Goal: Book appointment/travel/reservation

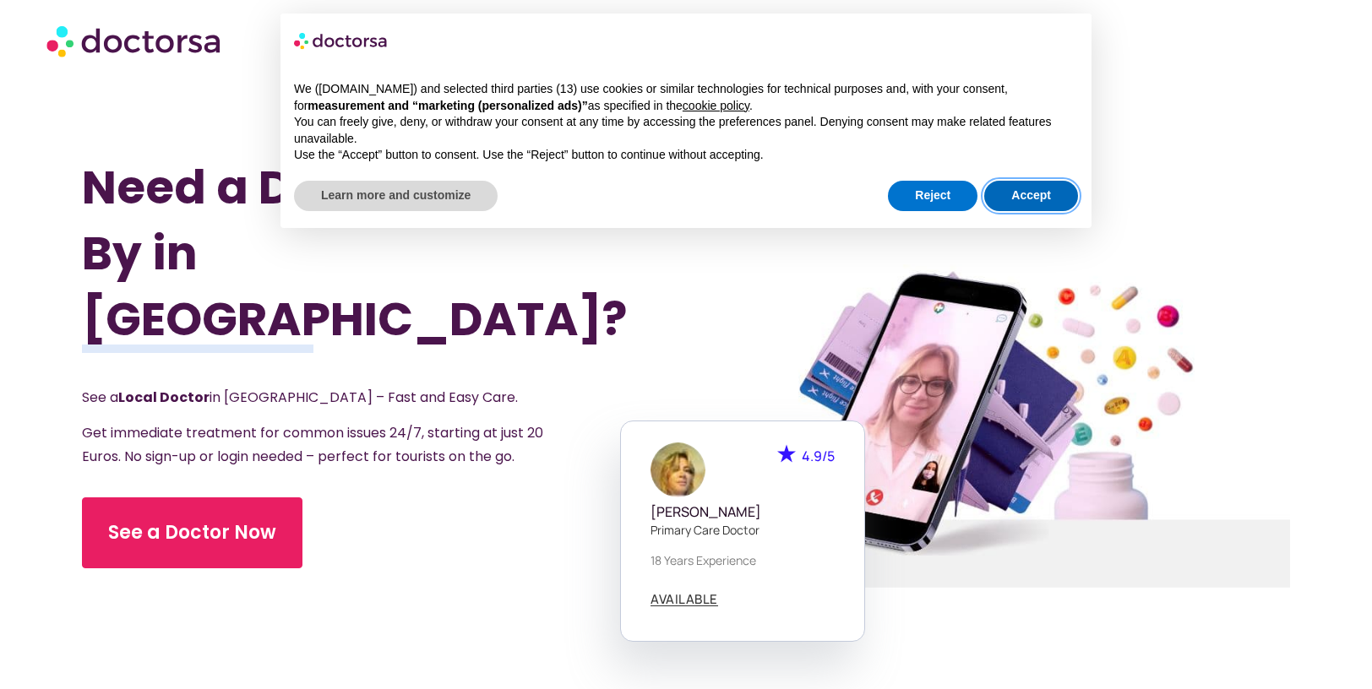
click at [1035, 195] on button "Accept" at bounding box center [1031, 196] width 94 height 30
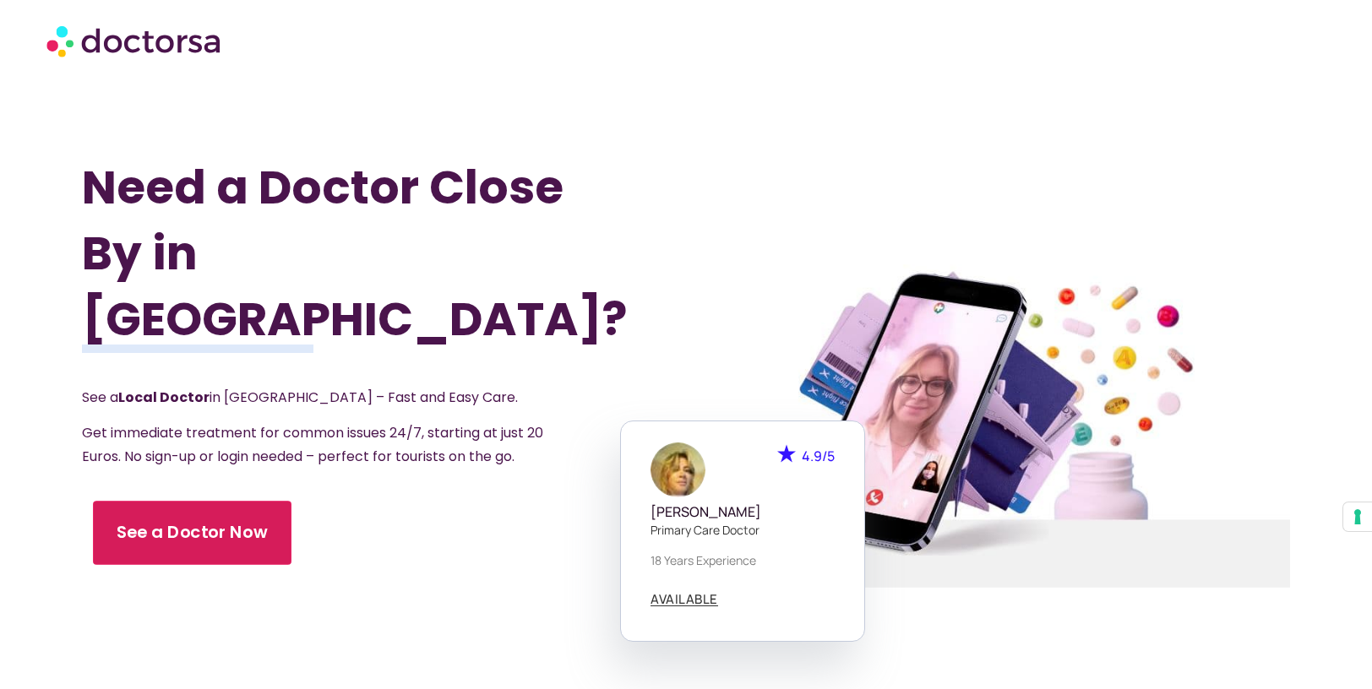
click at [198, 521] on span "See a Doctor Now" at bounding box center [192, 533] width 151 height 24
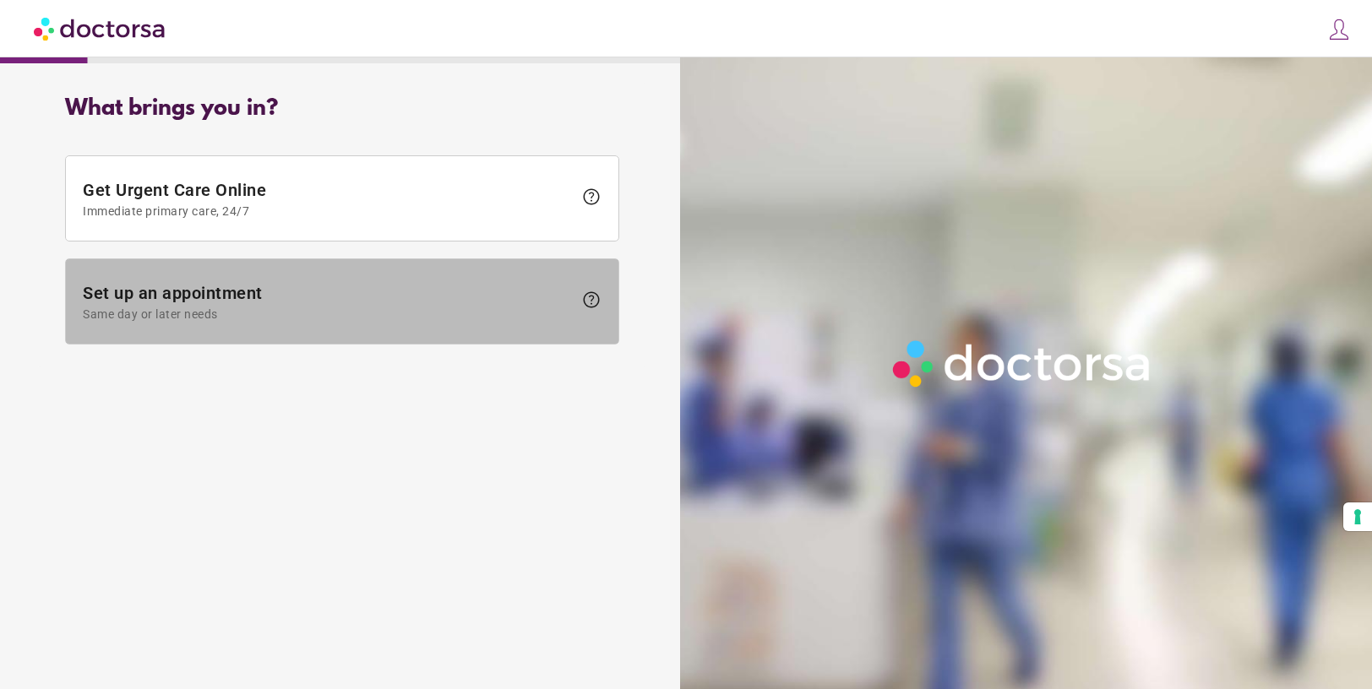
click at [350, 321] on span at bounding box center [342, 301] width 552 height 84
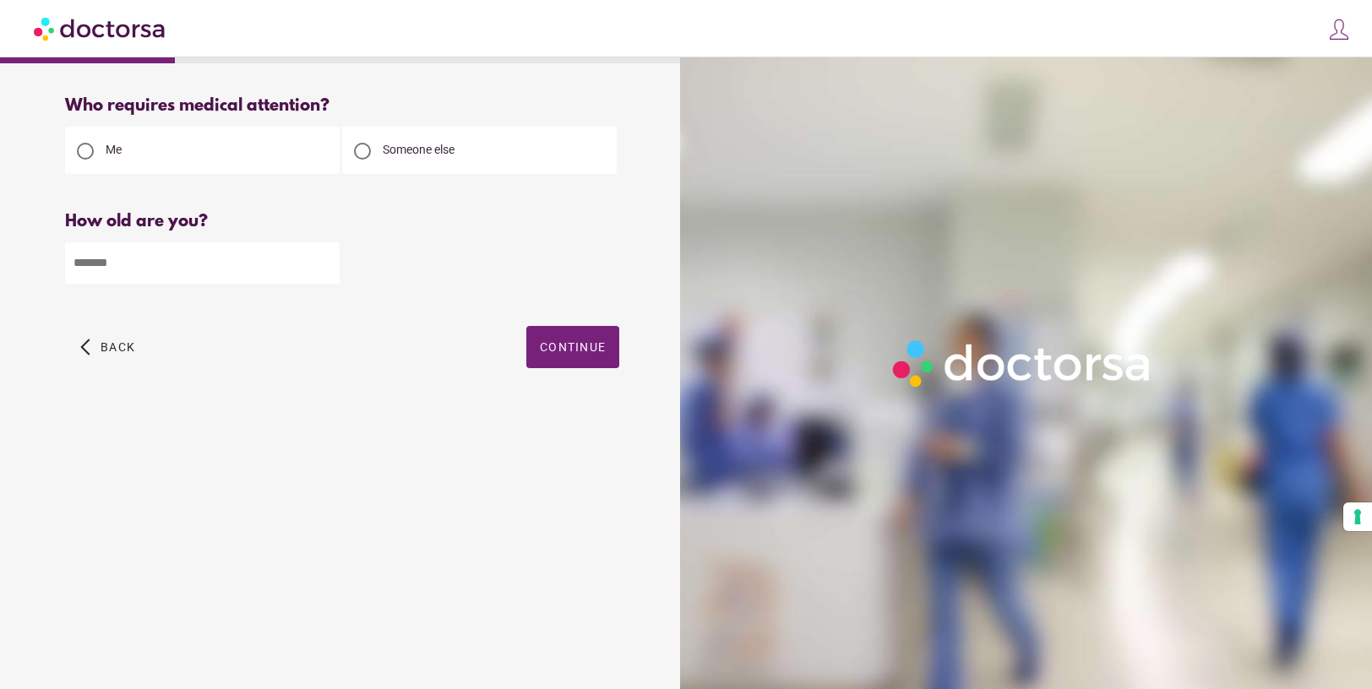
click at [438, 156] on span "Someone else" at bounding box center [419, 150] width 72 height 14
click at [213, 269] on input "number" at bounding box center [202, 262] width 274 height 41
type input "*"
click at [576, 359] on span "button" at bounding box center [572, 347] width 93 height 42
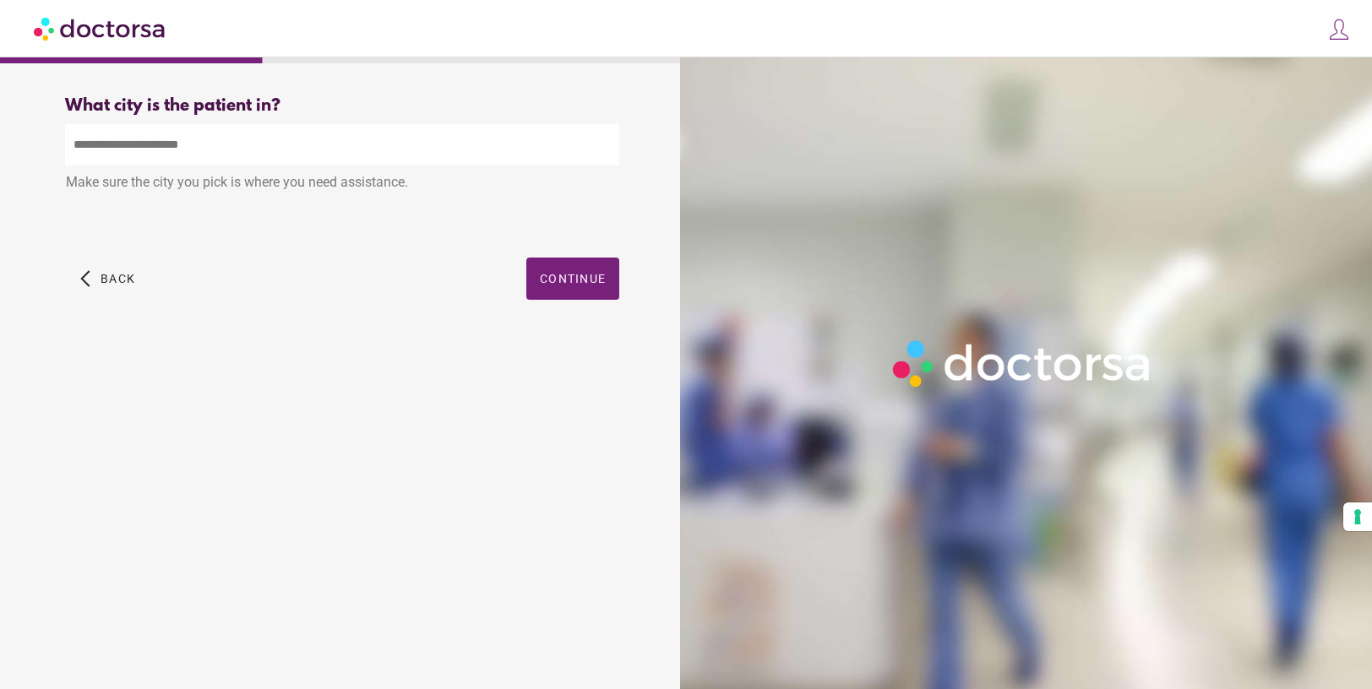
click at [243, 139] on input "text" at bounding box center [342, 144] width 554 height 41
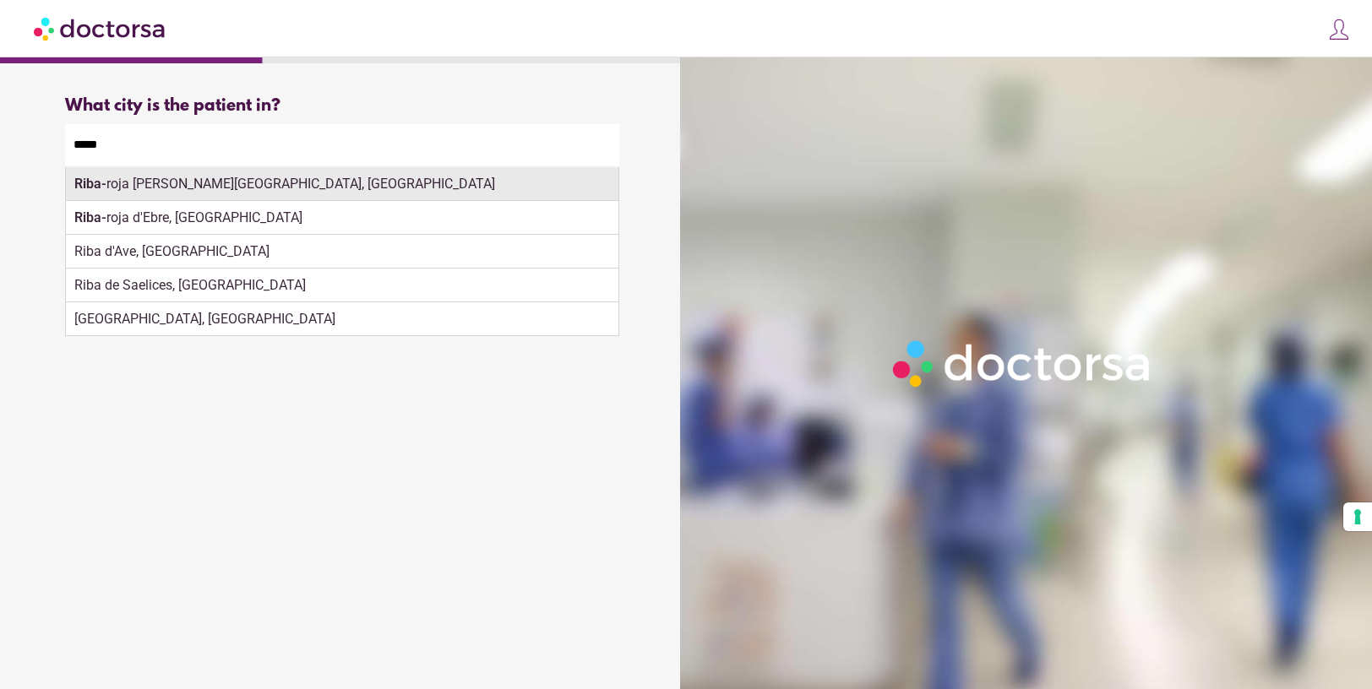
click at [196, 193] on div "Riba- roja de Túria, Spain" at bounding box center [342, 184] width 552 height 34
type input "**********"
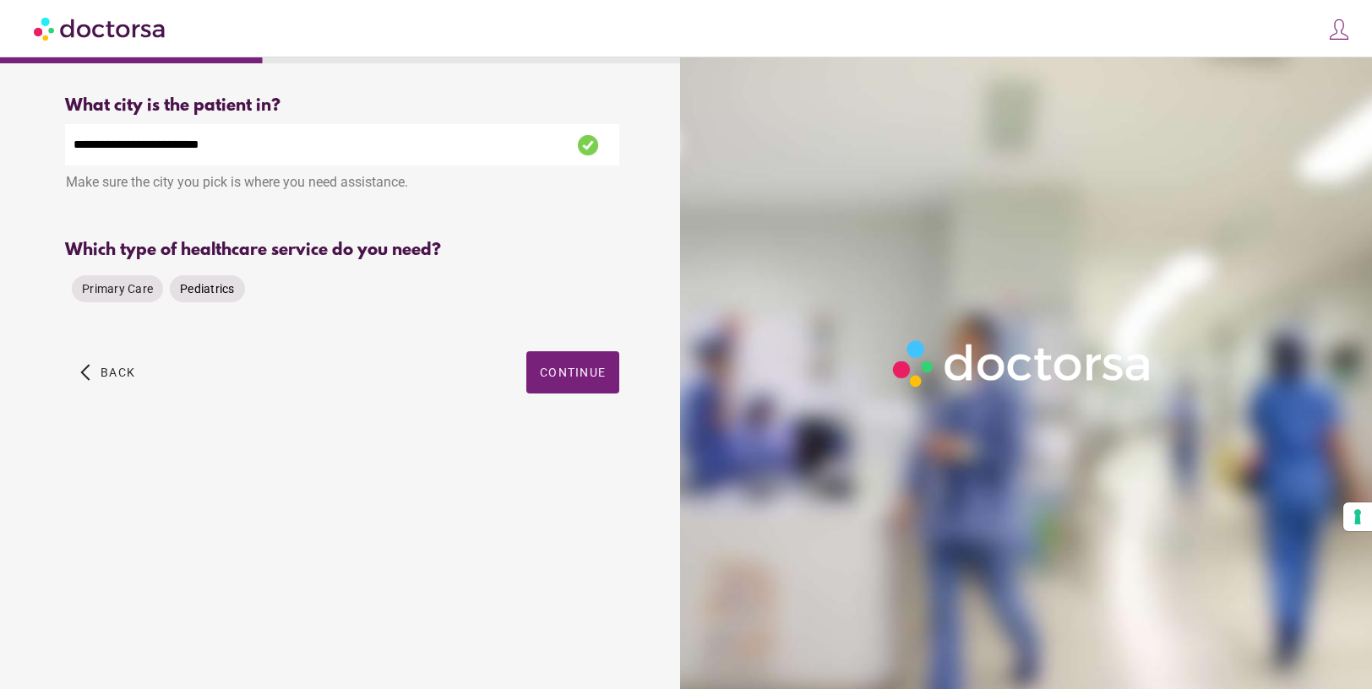
click at [198, 291] on span "Pediatrics" at bounding box center [207, 289] width 55 height 14
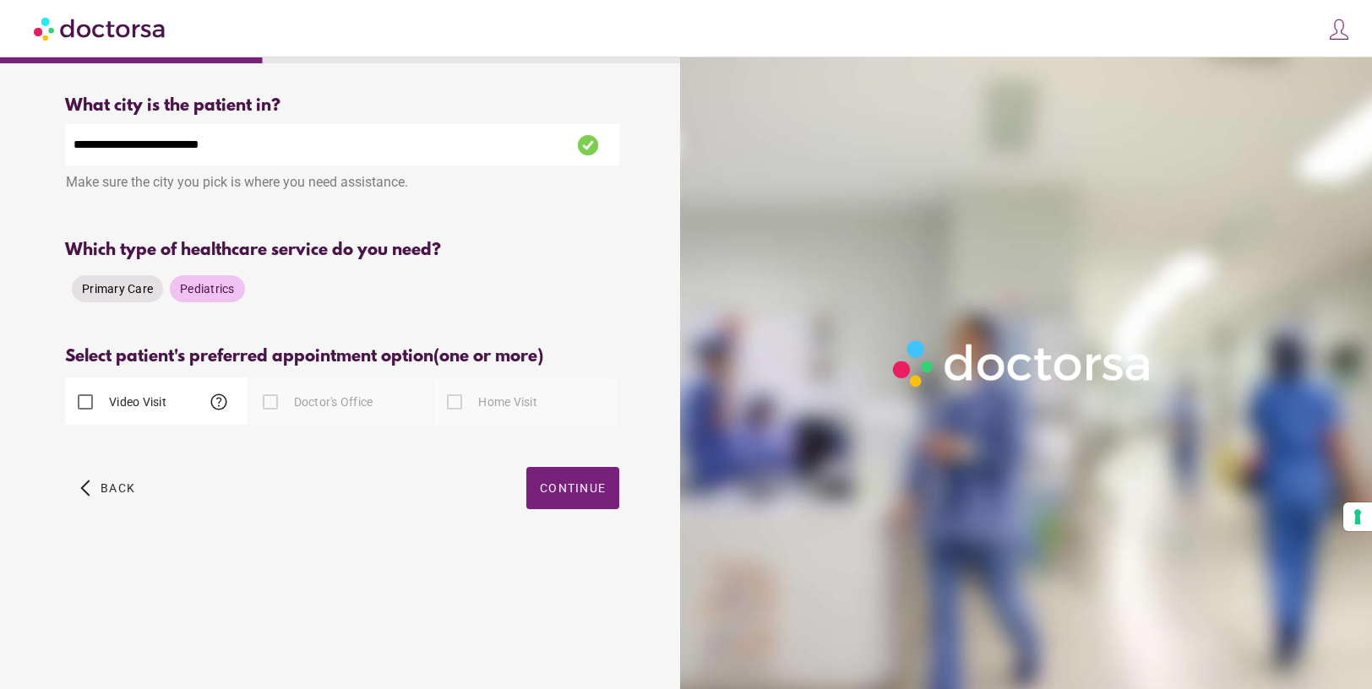
click at [140, 287] on span "Primary Care" at bounding box center [117, 289] width 71 height 14
click at [230, 292] on span "Pediatrics" at bounding box center [207, 289] width 55 height 14
click at [165, 403] on label "Video Visit" at bounding box center [136, 402] width 61 height 17
click at [132, 286] on span "Primary Care" at bounding box center [117, 289] width 71 height 14
click at [481, 401] on label "Home Visit" at bounding box center [506, 402] width 62 height 17
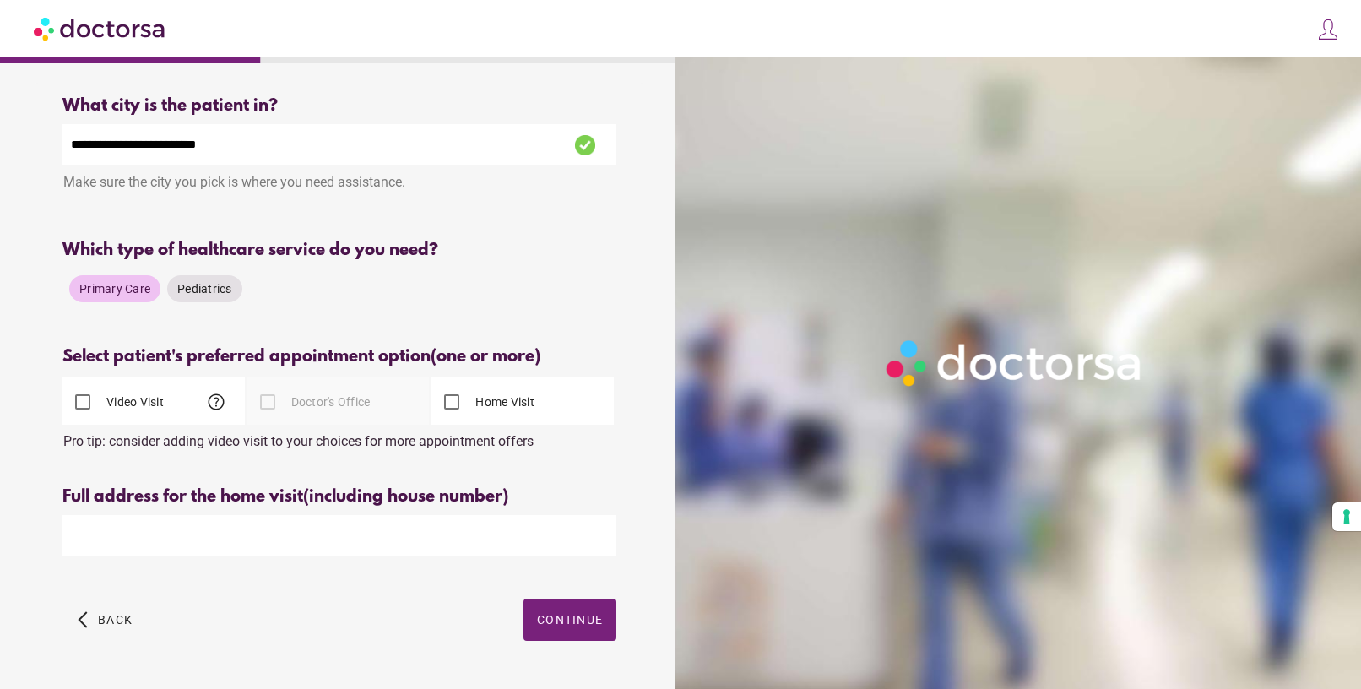
click at [136, 402] on label "Video Visit" at bounding box center [133, 402] width 61 height 17
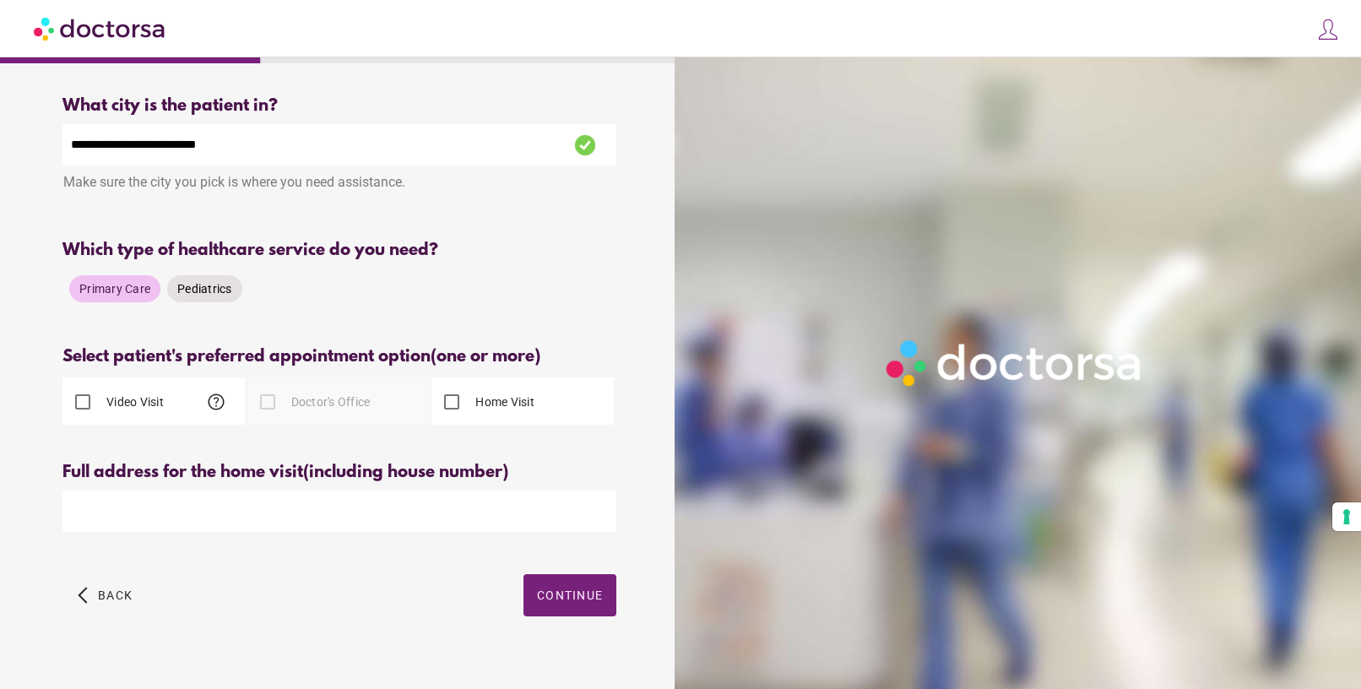
click at [196, 292] on span "Pediatrics" at bounding box center [204, 289] width 55 height 14
